Goal: Information Seeking & Learning: Learn about a topic

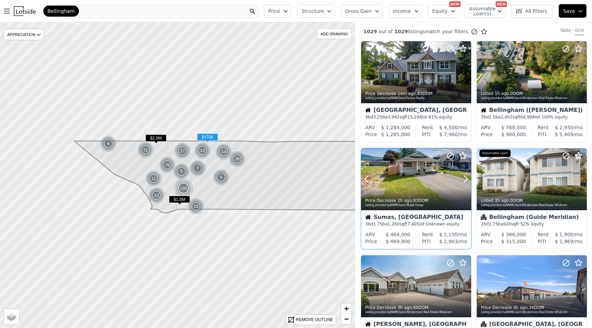
click at [425, 169] on div at bounding box center [416, 179] width 110 height 62
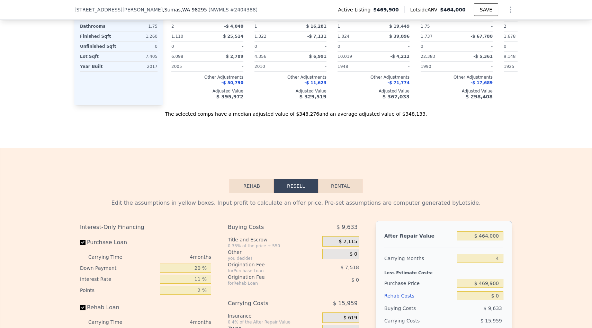
scroll to position [915, 0]
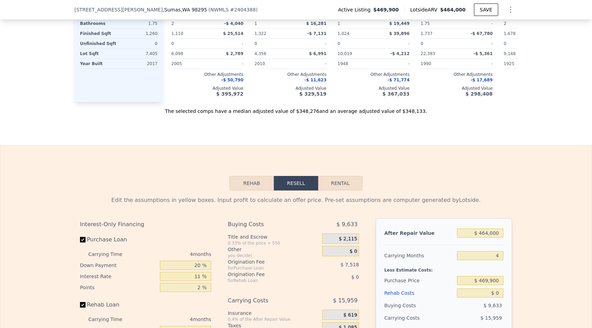
click at [255, 184] on button "Rehab" at bounding box center [252, 183] width 44 height 15
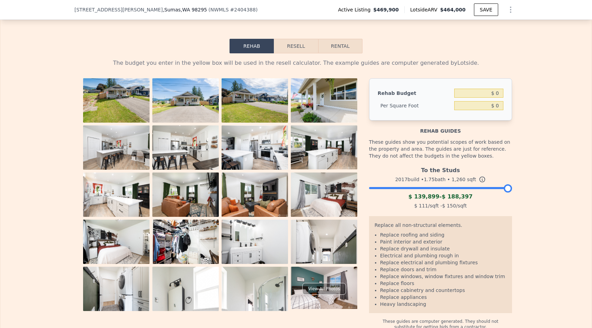
scroll to position [1051, 0]
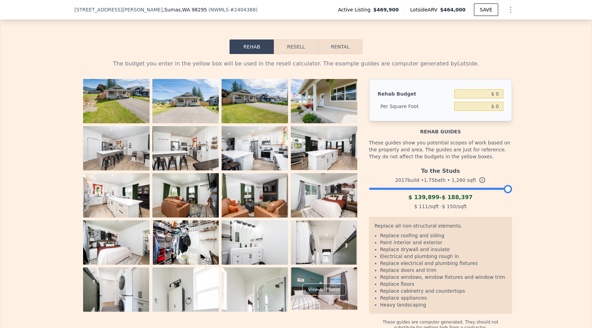
drag, startPoint x: 508, startPoint y: 187, endPoint x: 528, endPoint y: 185, distance: 20.2
click at [528, 185] on div "The budget you enter in the yellow box will be used in the resell calculator. T…" at bounding box center [296, 192] width 592 height 276
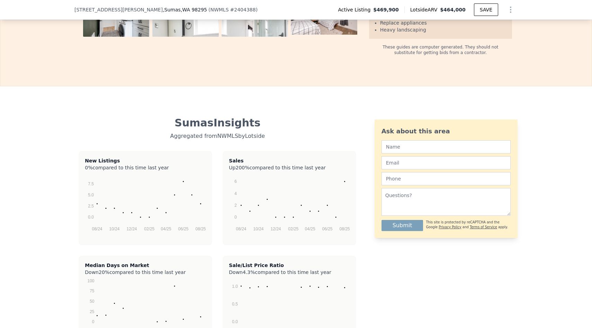
scroll to position [996, 0]
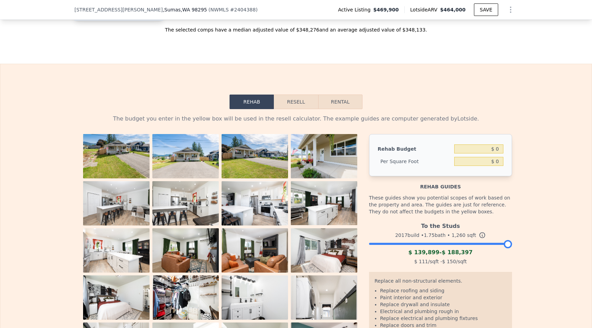
click at [305, 100] on button "Resell" at bounding box center [296, 102] width 44 height 15
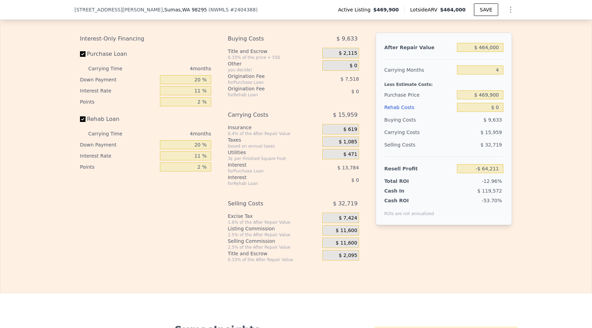
scroll to position [985, 0]
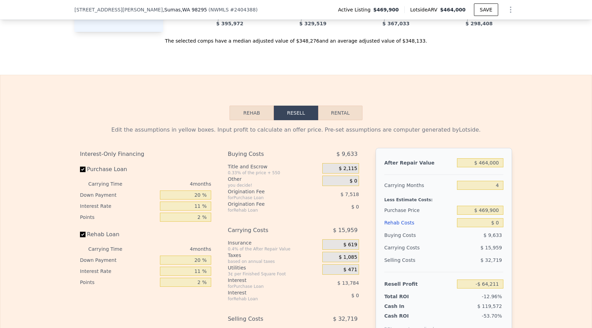
click at [329, 109] on button "Rental" at bounding box center [340, 113] width 44 height 15
select select "30"
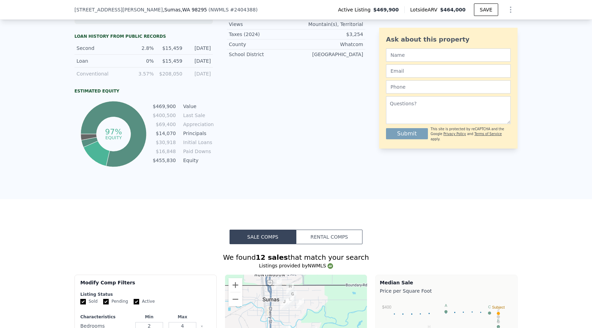
scroll to position [0, 0]
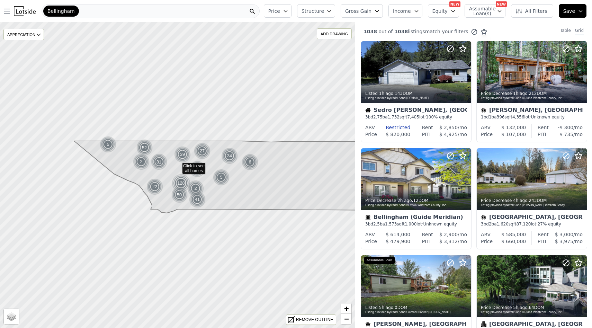
scroll to position [317, 0]
